Goal: Check status: Check status

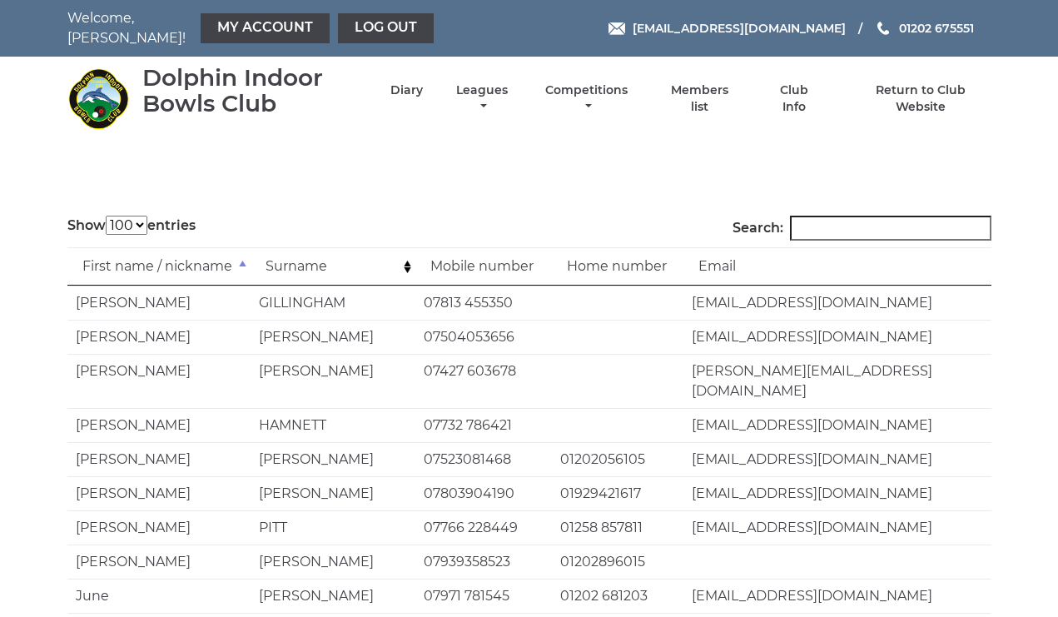
select select "100"
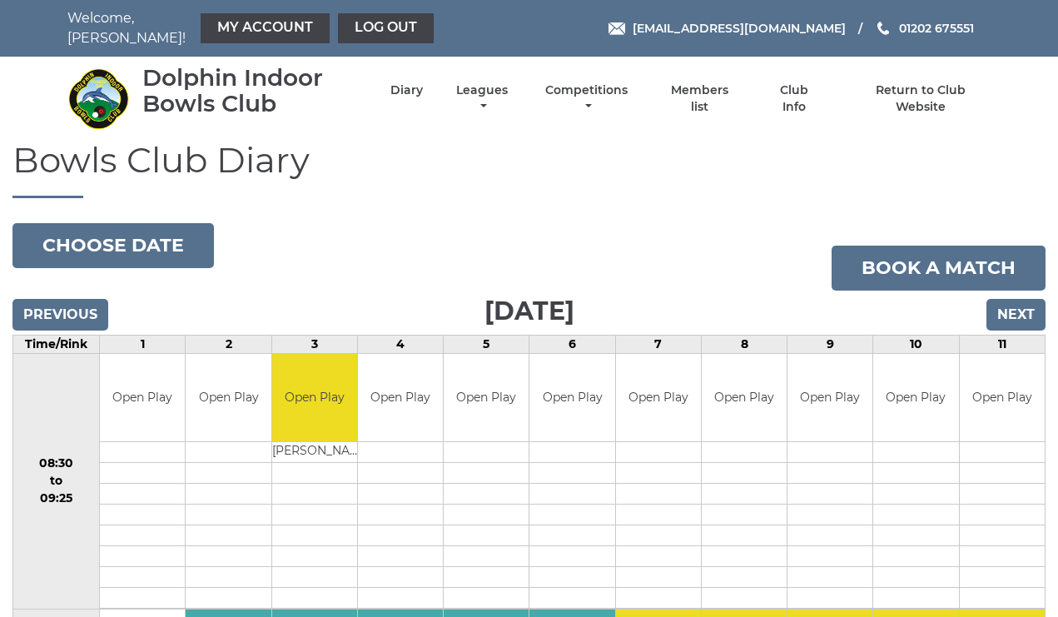
click at [1020, 302] on input "Next" at bounding box center [1016, 315] width 59 height 32
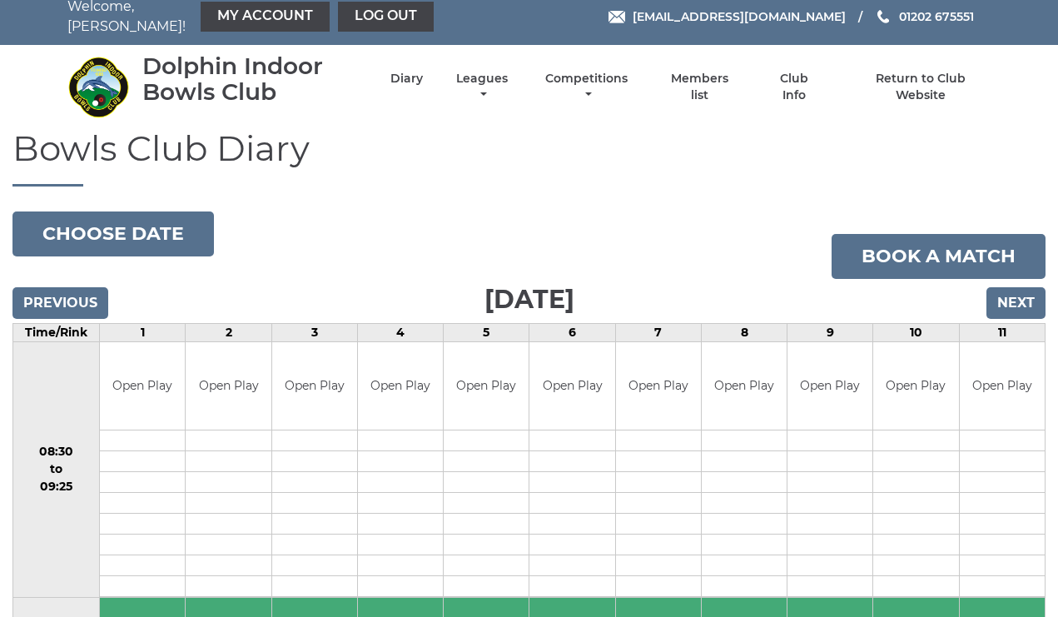
scroll to position [7, 0]
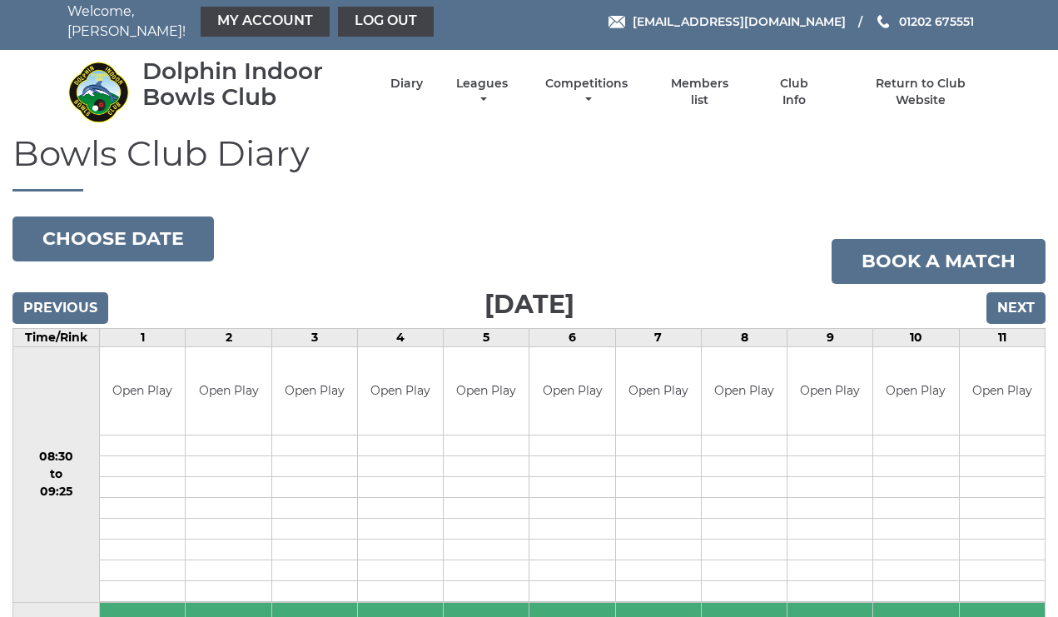
click at [1012, 294] on input "Next" at bounding box center [1016, 308] width 59 height 32
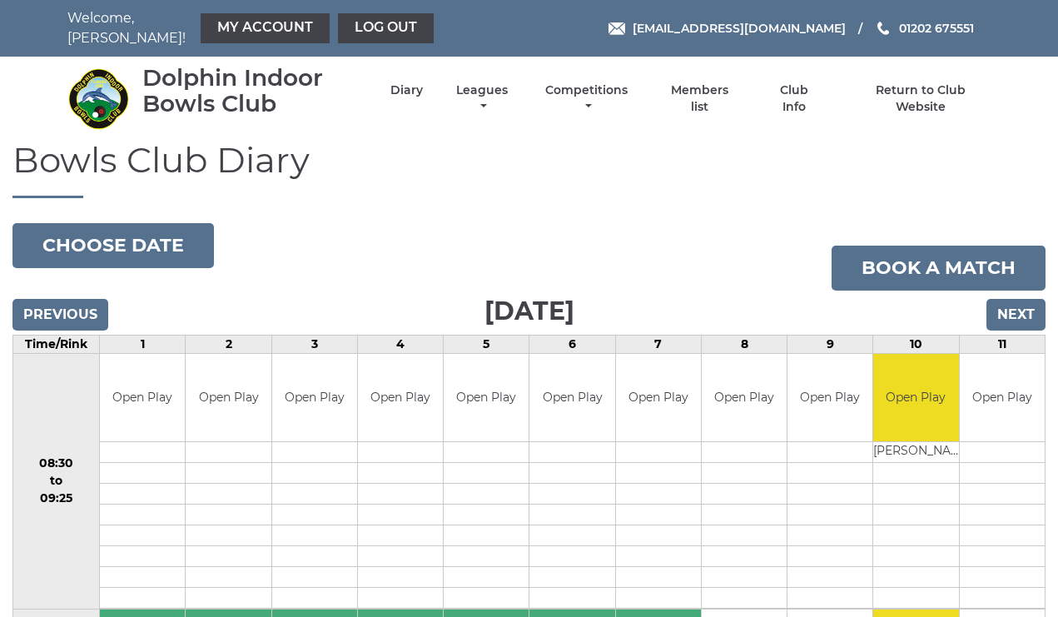
click at [1021, 300] on input "Next" at bounding box center [1016, 315] width 59 height 32
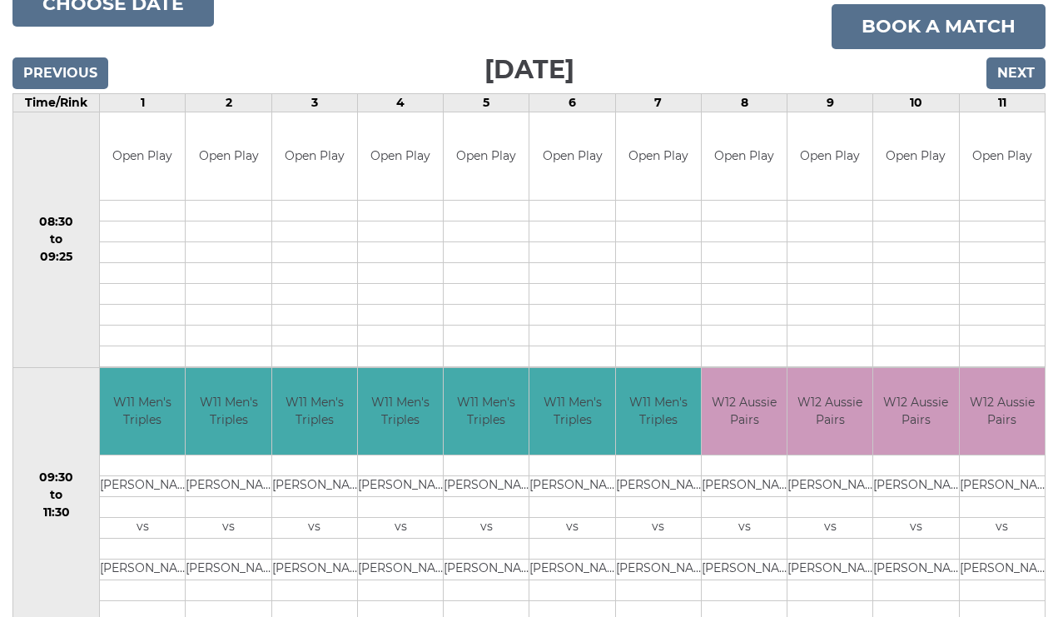
scroll to position [241, 0]
click at [53, 59] on input "Previous" at bounding box center [60, 73] width 96 height 32
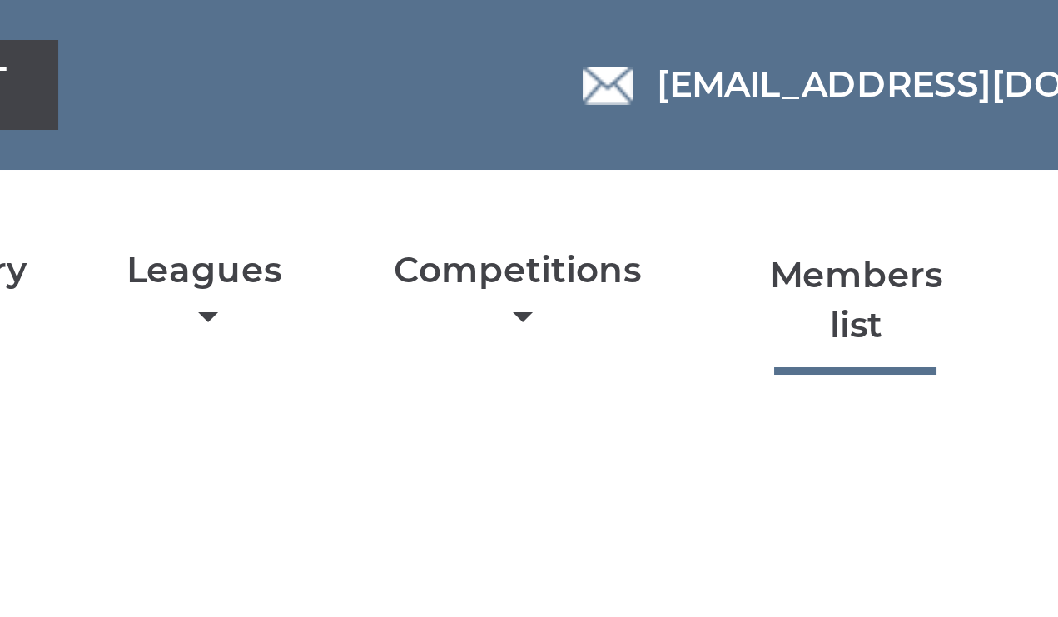
click at [661, 91] on link "Members list" at bounding box center [699, 100] width 77 height 32
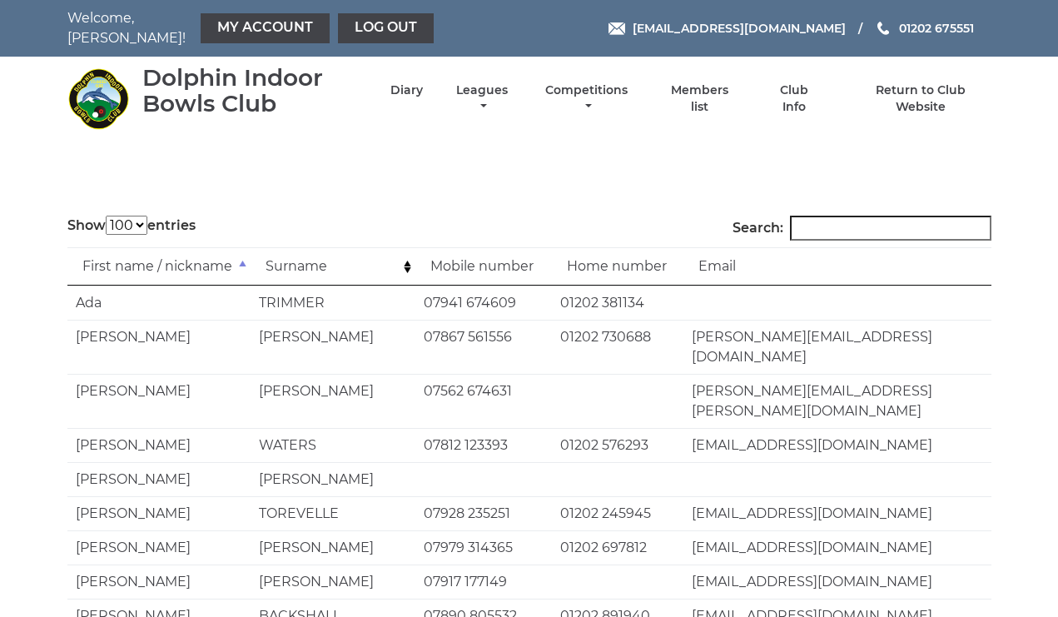
select select "100"
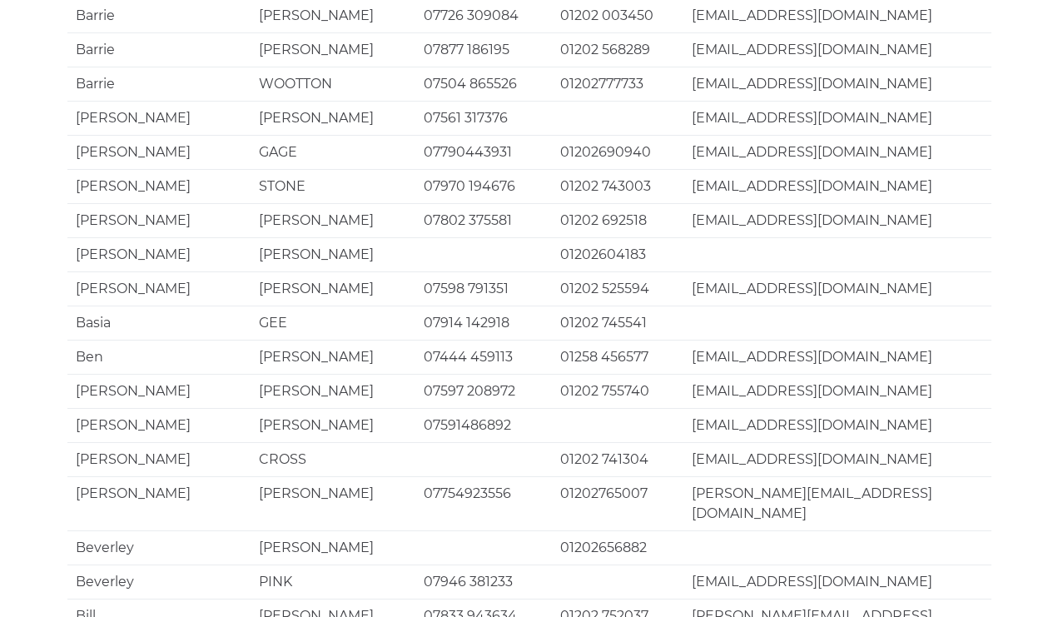
scroll to position [3202, 0]
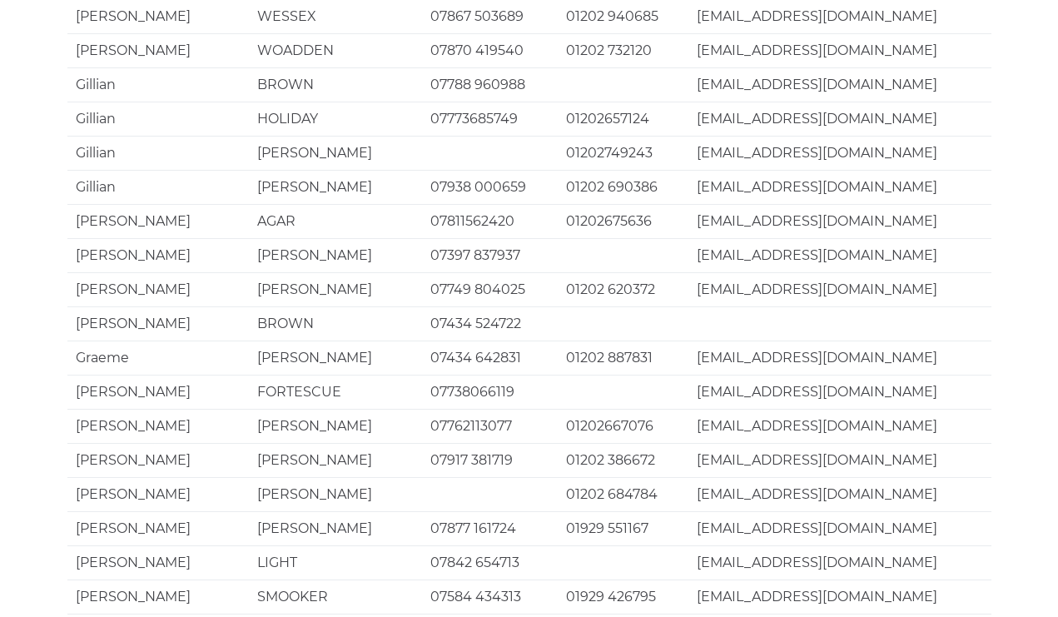
scroll to position [1907, 0]
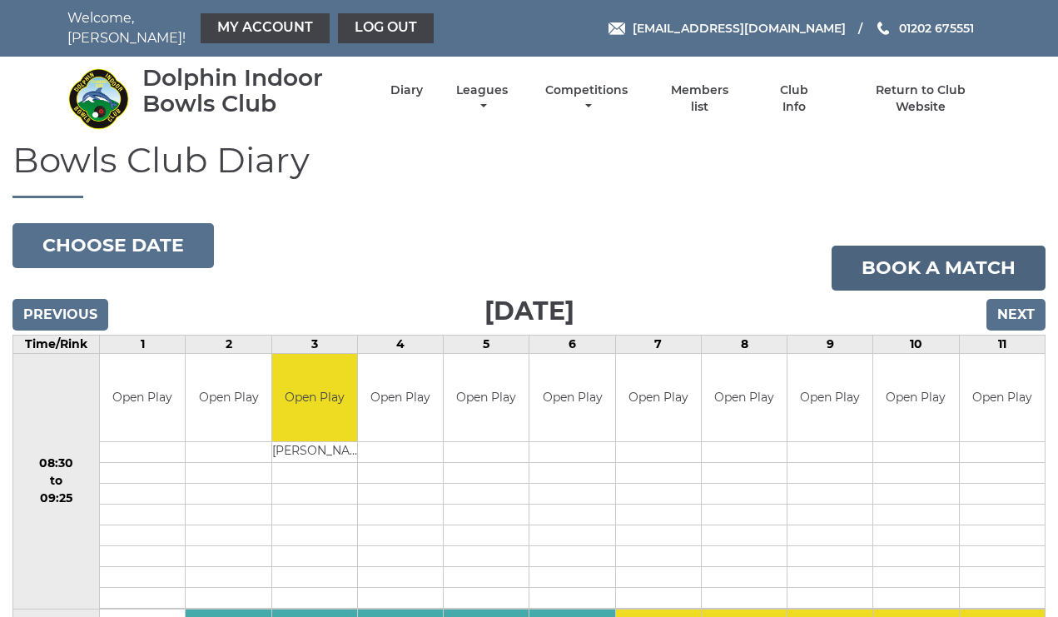
scroll to position [1, 0]
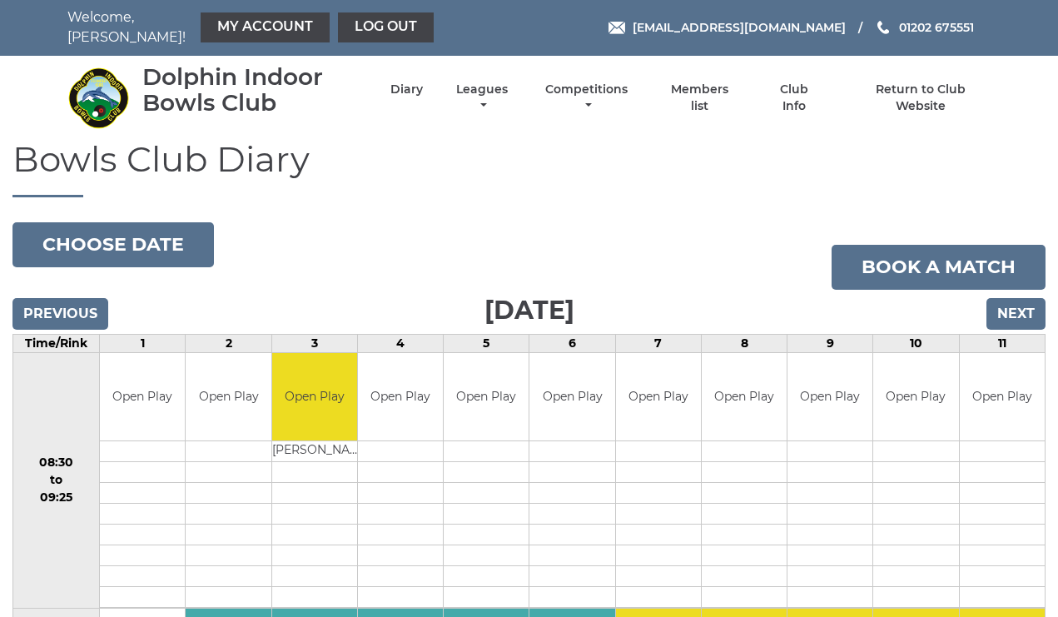
click at [1007, 298] on input "Next" at bounding box center [1016, 314] width 59 height 32
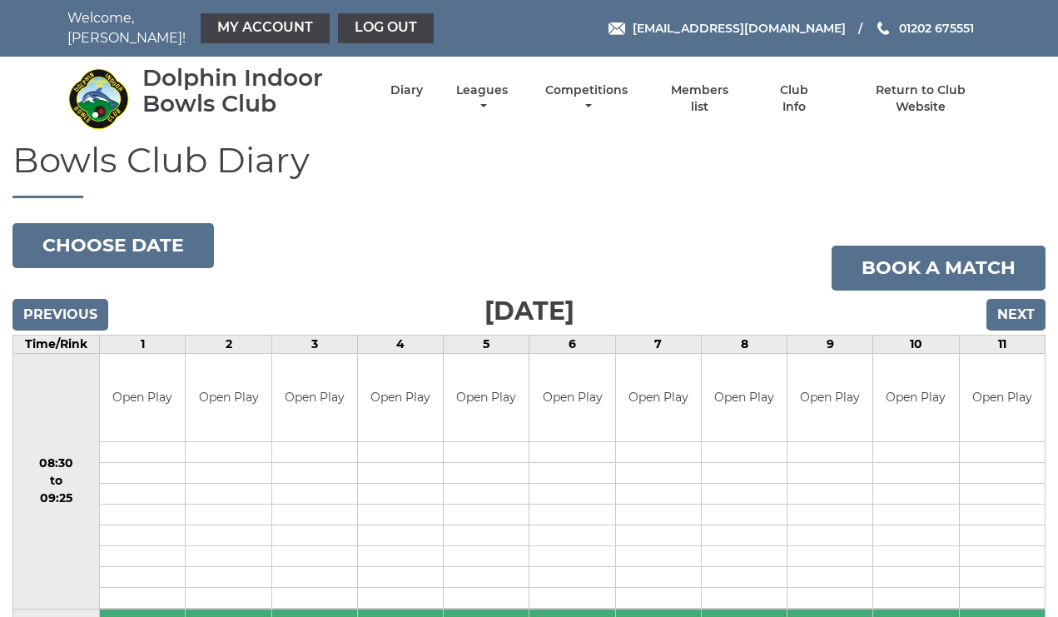
click at [1006, 299] on input "Next" at bounding box center [1016, 315] width 59 height 32
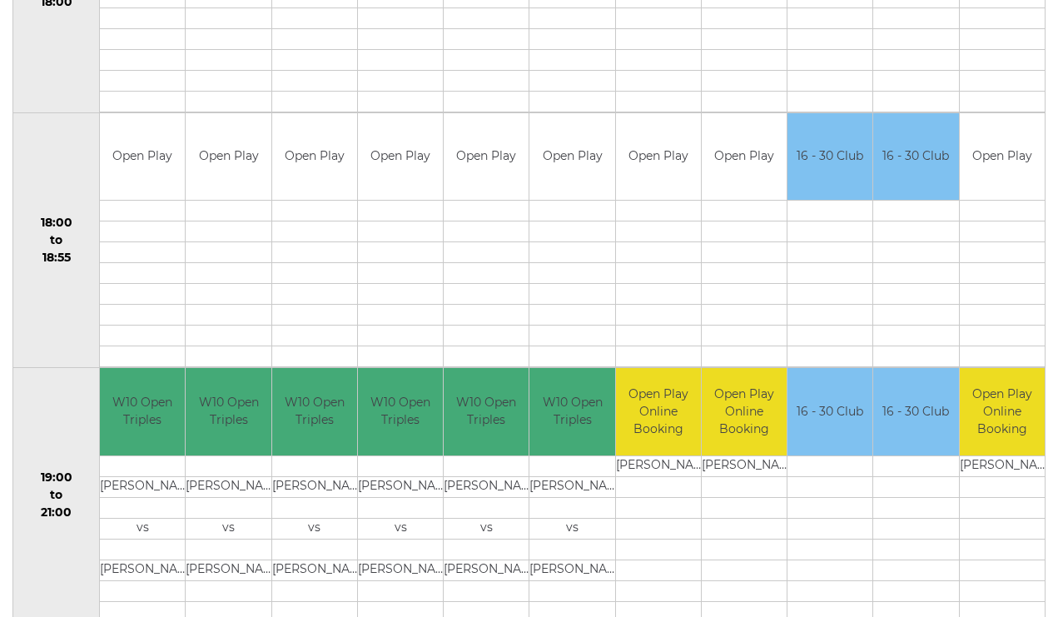
scroll to position [1515, 0]
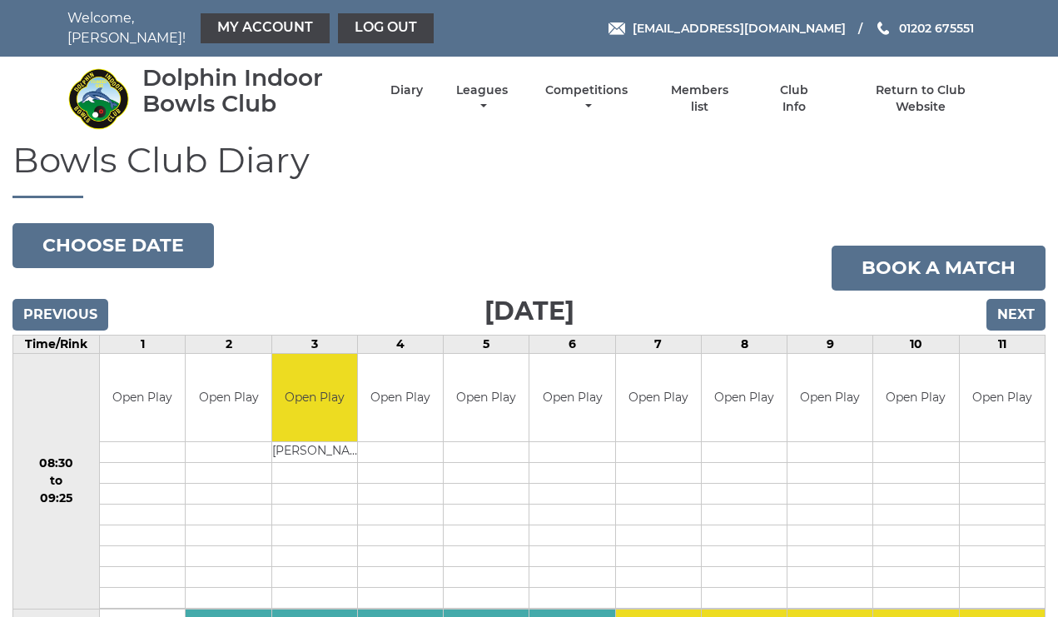
click at [1020, 301] on input "Next" at bounding box center [1016, 315] width 59 height 32
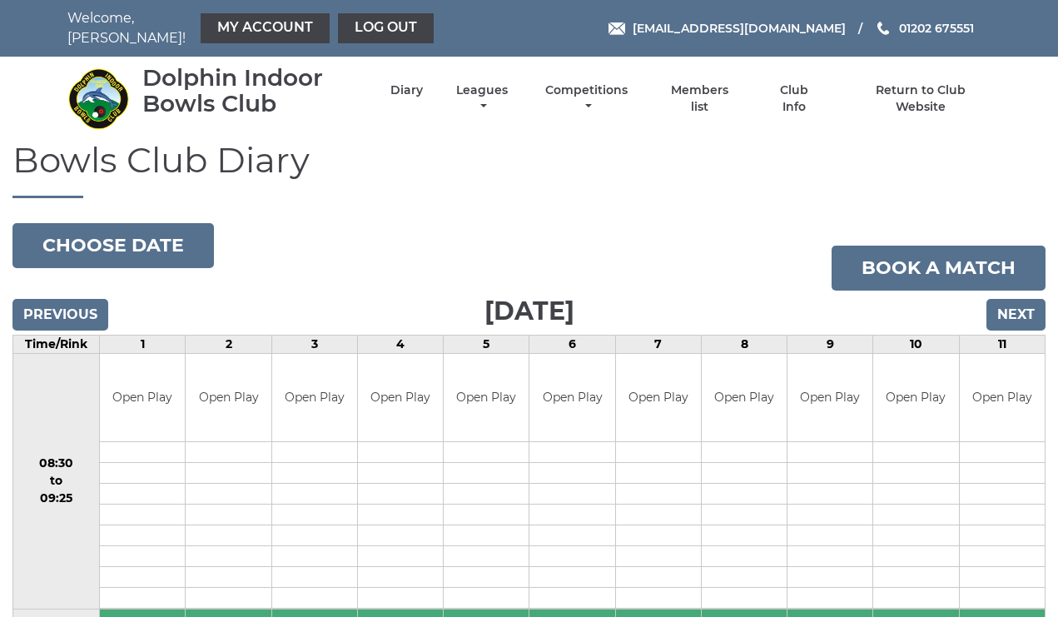
click at [1020, 301] on input "Next" at bounding box center [1016, 315] width 59 height 32
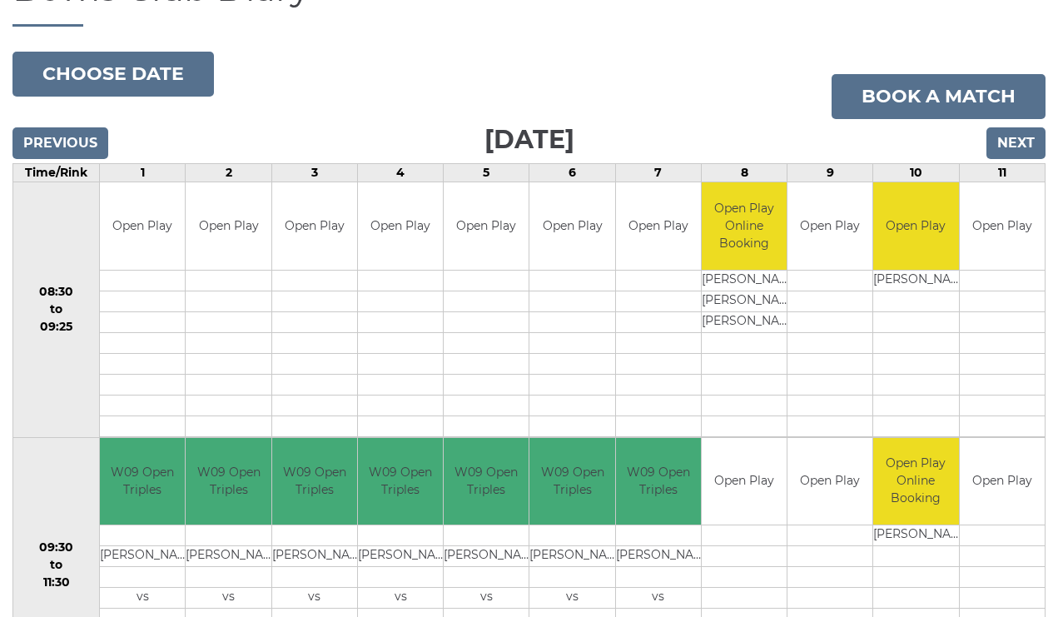
scroll to position [170, 0]
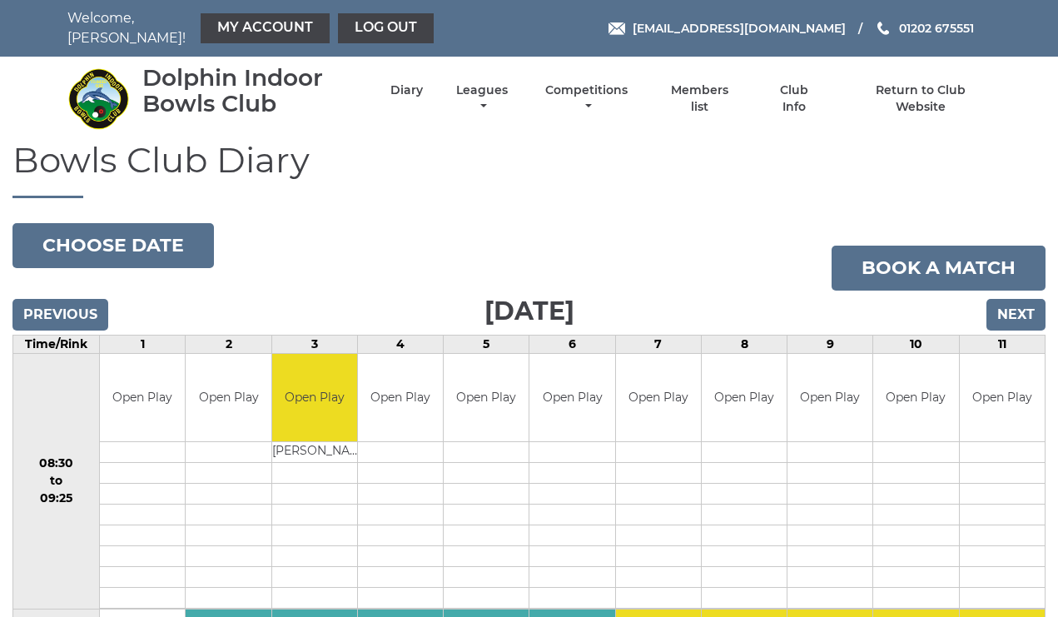
click at [1002, 299] on input "Next" at bounding box center [1016, 315] width 59 height 32
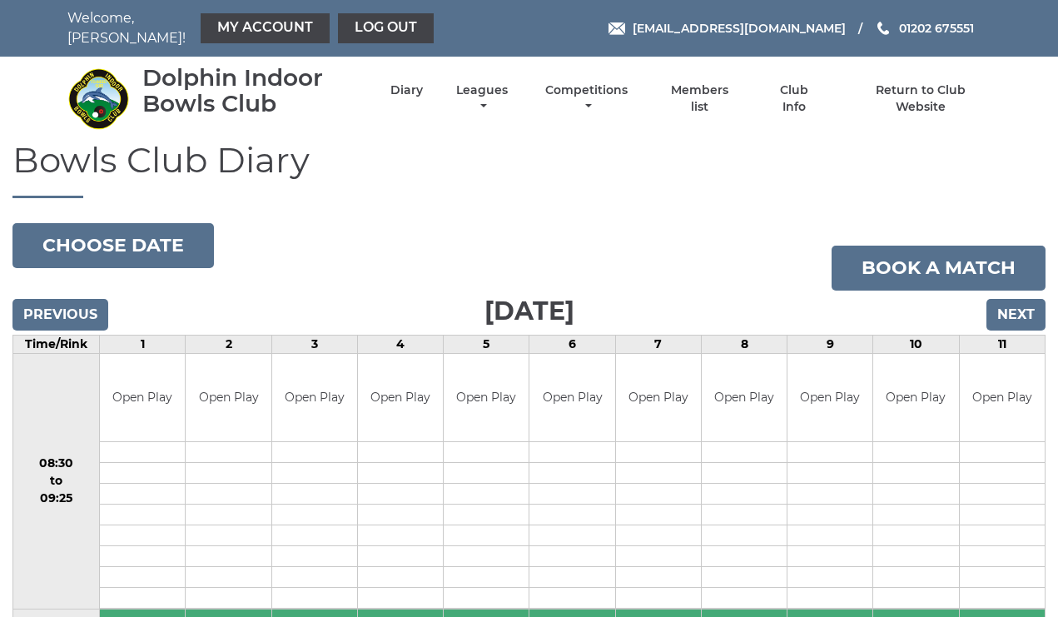
click at [1001, 299] on input "Next" at bounding box center [1016, 315] width 59 height 32
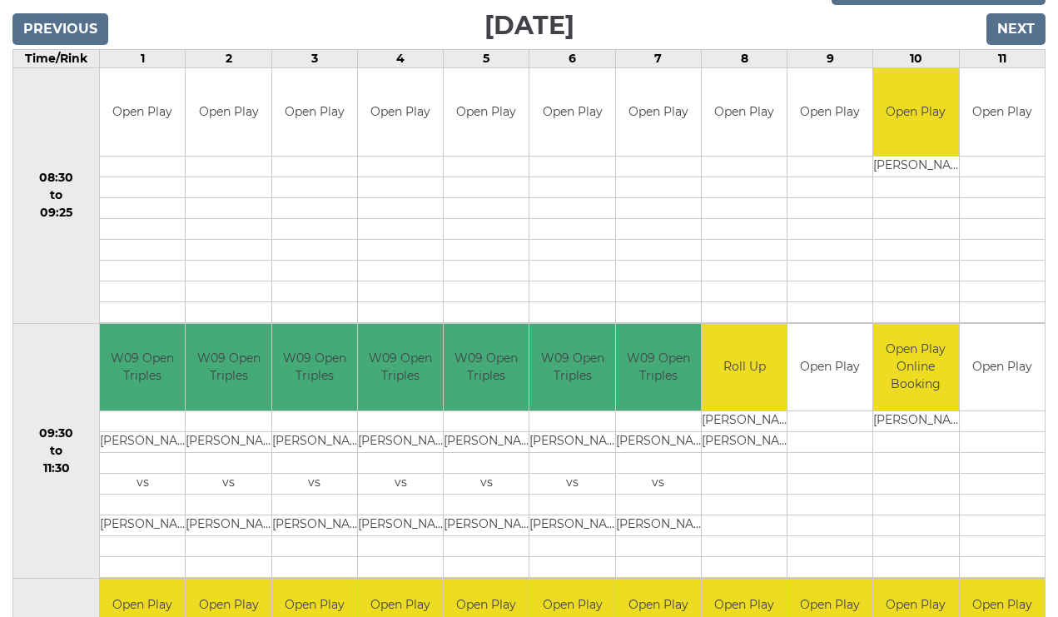
scroll to position [296, 0]
